Goal: Information Seeking & Learning: Understand process/instructions

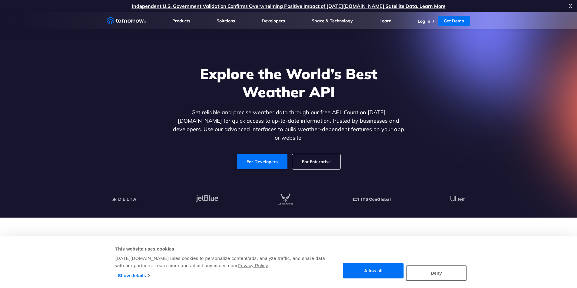
click at [425, 125] on div "Explore the World’s Best Weather API Get reliable and precise weather data thro…" at bounding box center [288, 117] width 373 height 129
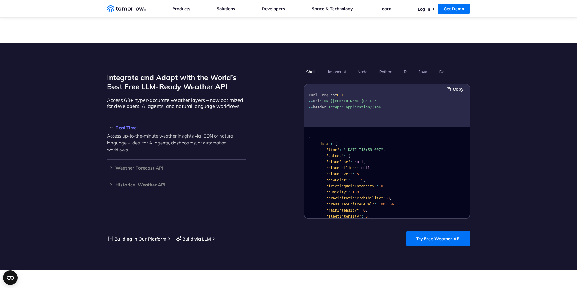
scroll to position [515, 0]
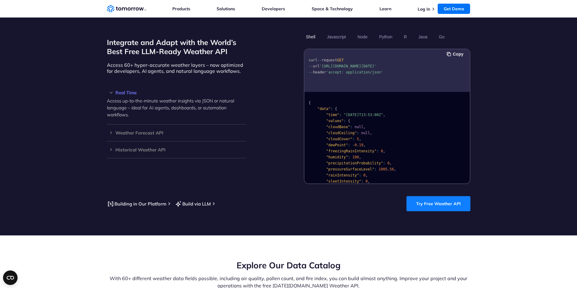
click at [439, 196] on link "Try Free Weather API" at bounding box center [438, 203] width 64 height 15
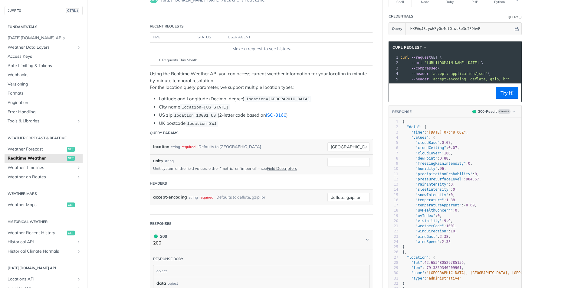
scroll to position [61, 0]
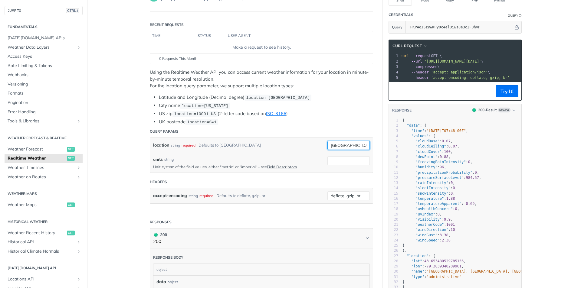
click at [334, 148] on input "[GEOGRAPHIC_DATA]" at bounding box center [349, 145] width 42 height 9
click at [295, 123] on li "UK postcode location=SW1" at bounding box center [266, 122] width 214 height 7
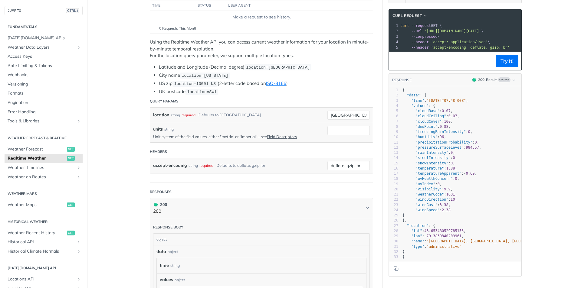
scroll to position [0, 0]
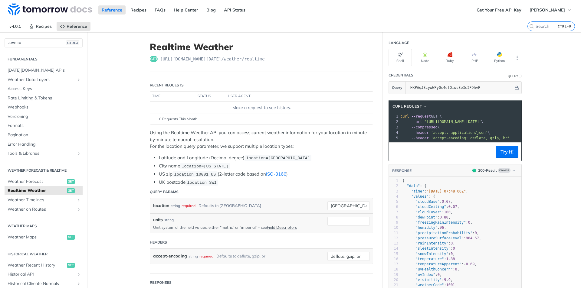
click at [219, 58] on span "[URL][DOMAIN_NAME][DATE] /weather/realtime" at bounding box center [212, 59] width 105 height 6
copy span "[URL][DOMAIN_NAME][DATE] /weather/realtime"
click at [213, 84] on header "Recent Requests" at bounding box center [261, 85] width 223 height 12
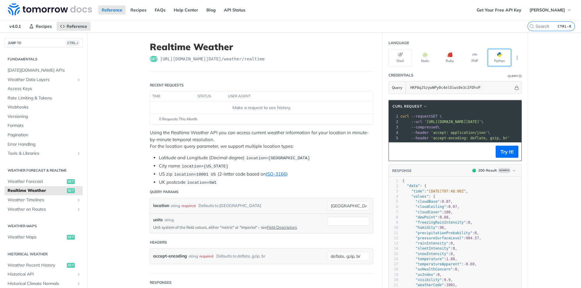
click at [497, 51] on button "Python" at bounding box center [499, 57] width 23 height 17
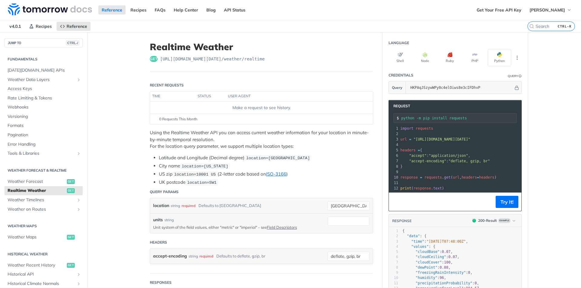
drag, startPoint x: 413, startPoint y: 139, endPoint x: 480, endPoint y: 142, distance: 67.2
click at [480, 142] on pre "url = "[URL][DOMAIN_NAME][DATE]"" at bounding box center [508, 139] width 218 height 5
copy span "[URL][DOMAIN_NAME][DATE]"
click at [470, 139] on span ""[URL][DOMAIN_NAME][DATE]"" at bounding box center [442, 139] width 57 height 4
copy span "[URL][DOMAIN_NAME][DATE]"
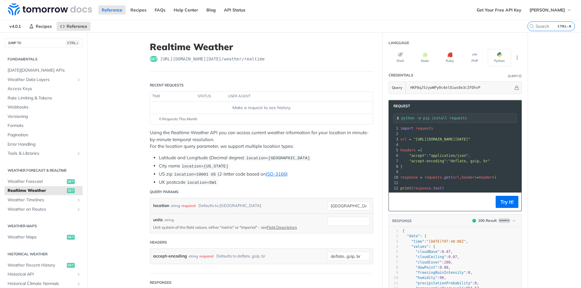
click at [310, 148] on p "Using the Realtime Weather API you can access current weather information for y…" at bounding box center [261, 140] width 223 height 21
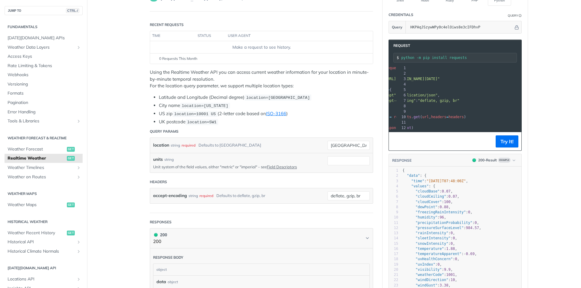
scroll to position [0, 46]
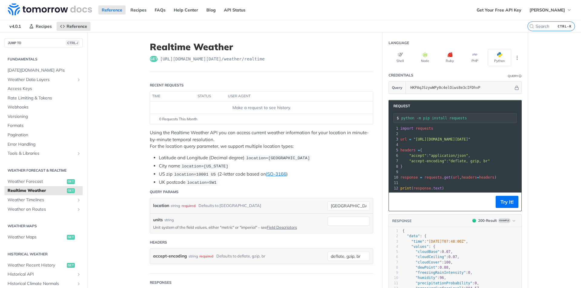
click at [410, 155] on span ""accept"" at bounding box center [418, 156] width 18 height 4
click at [415, 162] on span ""accept-encoding"" at bounding box center [427, 161] width 37 height 4
drag, startPoint x: 398, startPoint y: 150, endPoint x: 400, endPoint y: 168, distance: 18.2
click at [400, 168] on div "1 import requests 2 ​ 3 url = "[URL][DOMAIN_NAME][DATE]" 4 ​ 5 headers = { 6 "a…" at bounding box center [508, 158] width 218 height 65
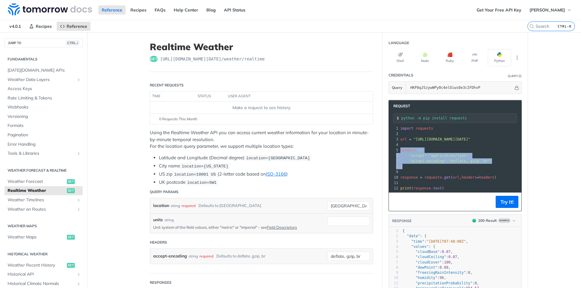
copy div "headers = { 6 "accept" : "application/json" , 7 "accept-encoding" : "deflate, g…"
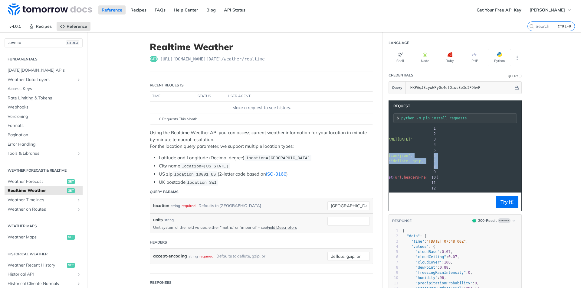
scroll to position [0, 95]
click at [379, 140] on span ""[URL][DOMAIN_NAME][DATE]"" at bounding box center [350, 139] width 57 height 4
copy span "apikey"
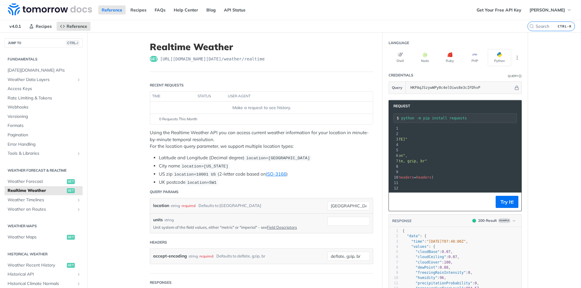
click at [407, 138] on span ""[URL][DOMAIN_NAME][DATE]"" at bounding box center [379, 139] width 57 height 4
copy span "realtime"
click at [452, 183] on pre "​" at bounding box center [445, 182] width 218 height 5
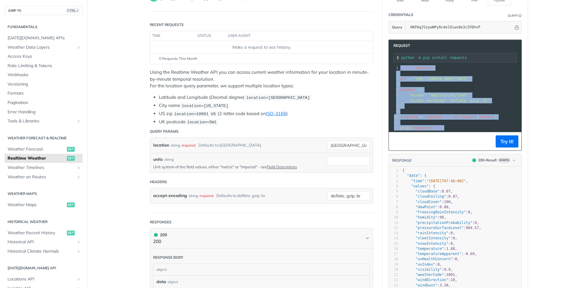
drag, startPoint x: 445, startPoint y: 127, endPoint x: 396, endPoint y: 68, distance: 76.7
click at [399, 68] on div "1 import requests 2 ​ 3 url = "[URL][DOMAIN_NAME][DATE]" 4 ​ 5 headers = { 6 "a…" at bounding box center [508, 97] width 218 height 65
copy div "import requests 2 ​ 3 url = "[URL][DOMAIN_NAME][DATE]" 4 ​ 5 headers = { 6 "acc…"
